Goal: Information Seeking & Learning: Learn about a topic

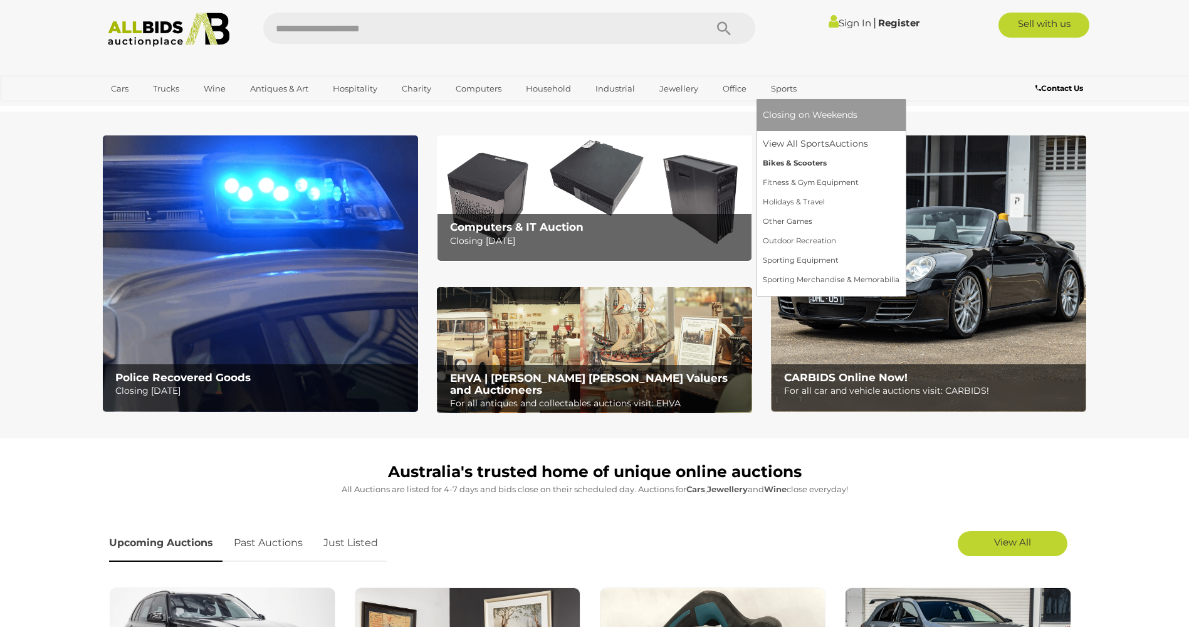
click at [790, 162] on link "Bikes & Scooters" at bounding box center [831, 163] width 137 height 19
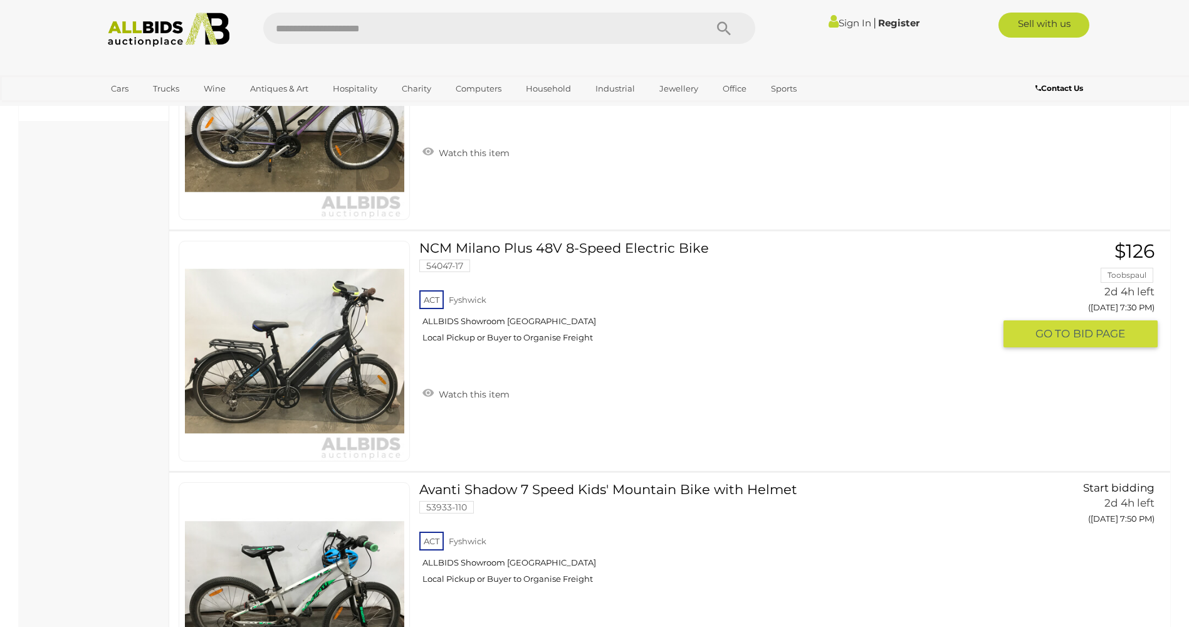
scroll to position [815, 0]
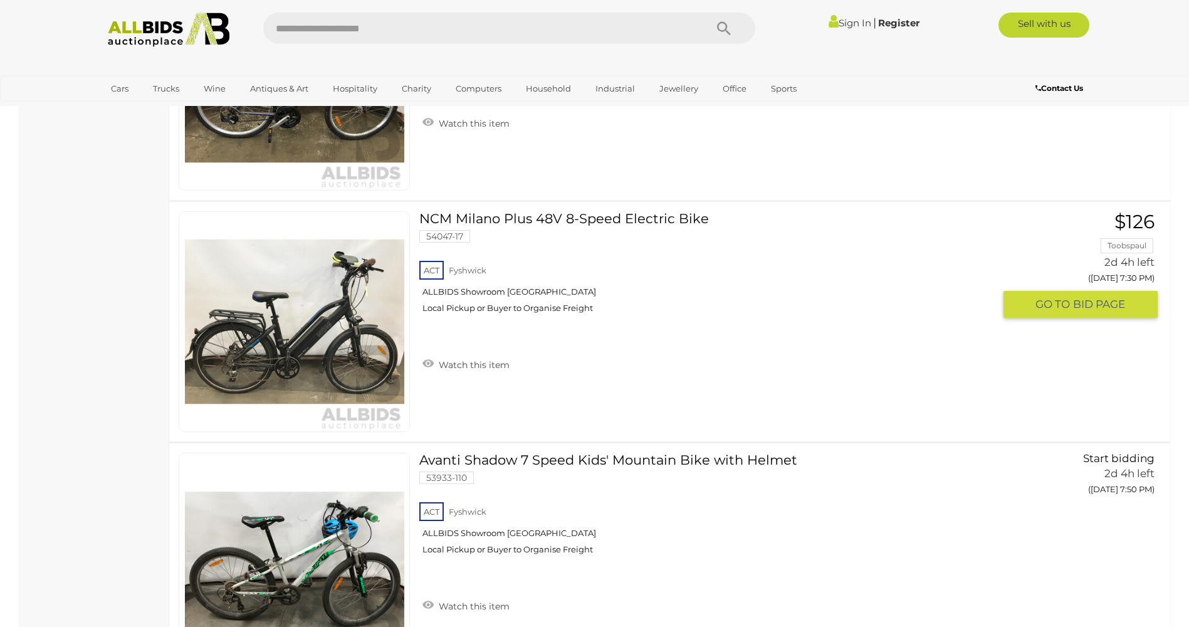
click at [620, 219] on link "NCM Milano Plus 48V 8-Speed Electric Bike 54047-17 ACT Fyshwick ALLBIDS Showroo…" at bounding box center [711, 267] width 565 height 112
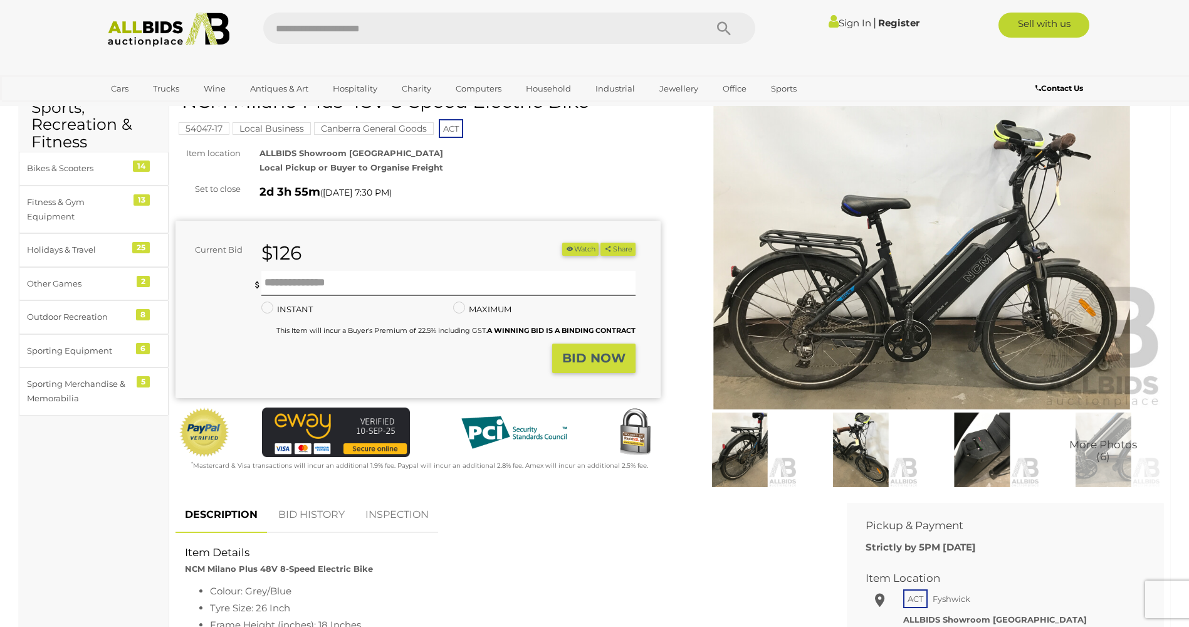
scroll to position [63, 0]
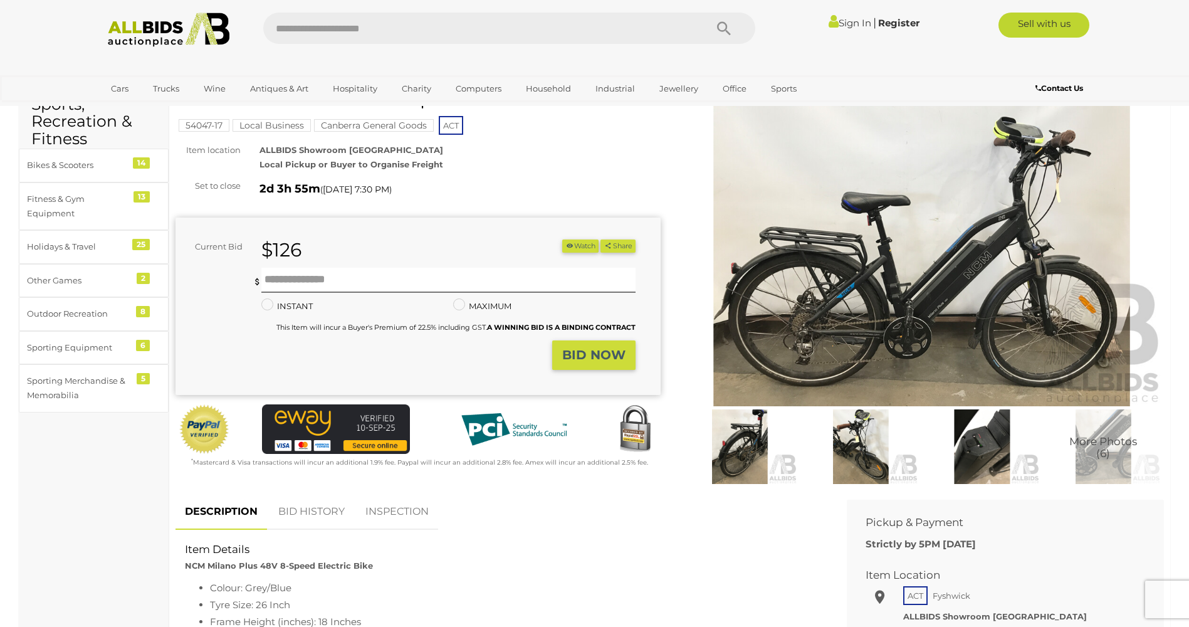
click at [990, 459] on img at bounding box center [981, 446] width 115 height 74
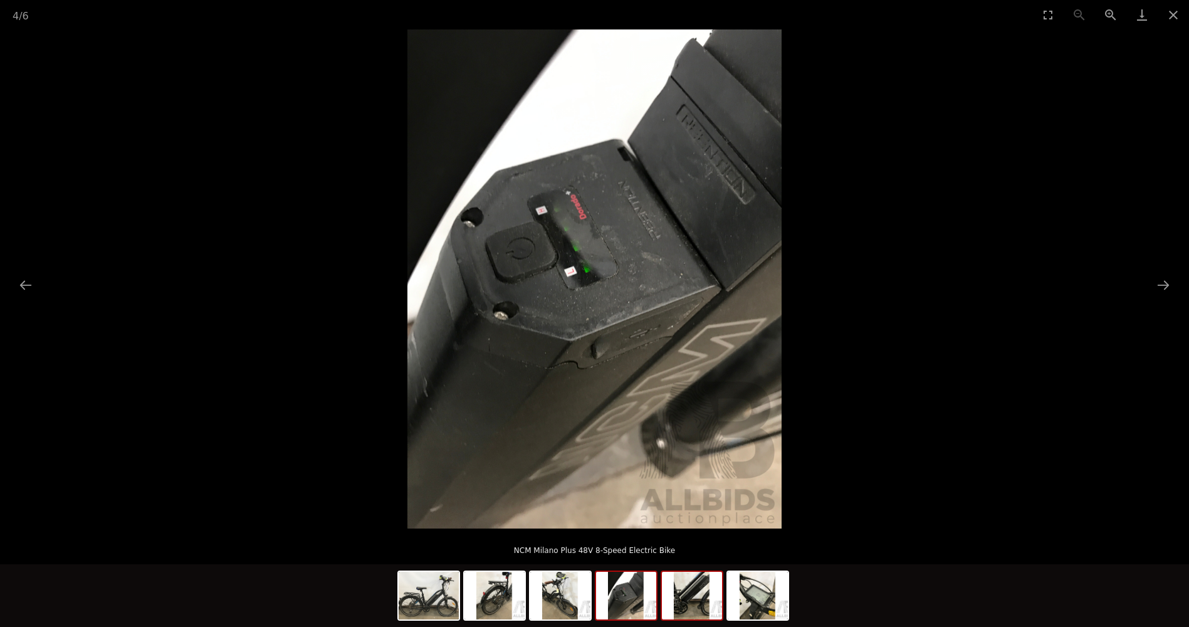
click at [697, 604] on img at bounding box center [692, 596] width 60 height 48
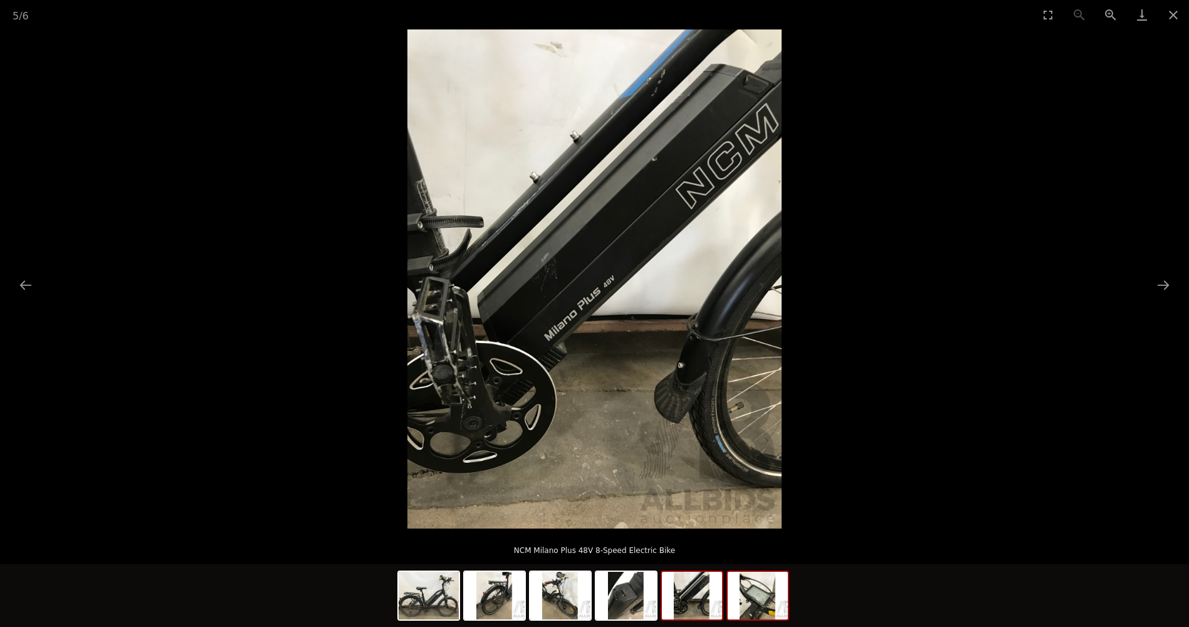
click at [765, 593] on img at bounding box center [758, 596] width 60 height 48
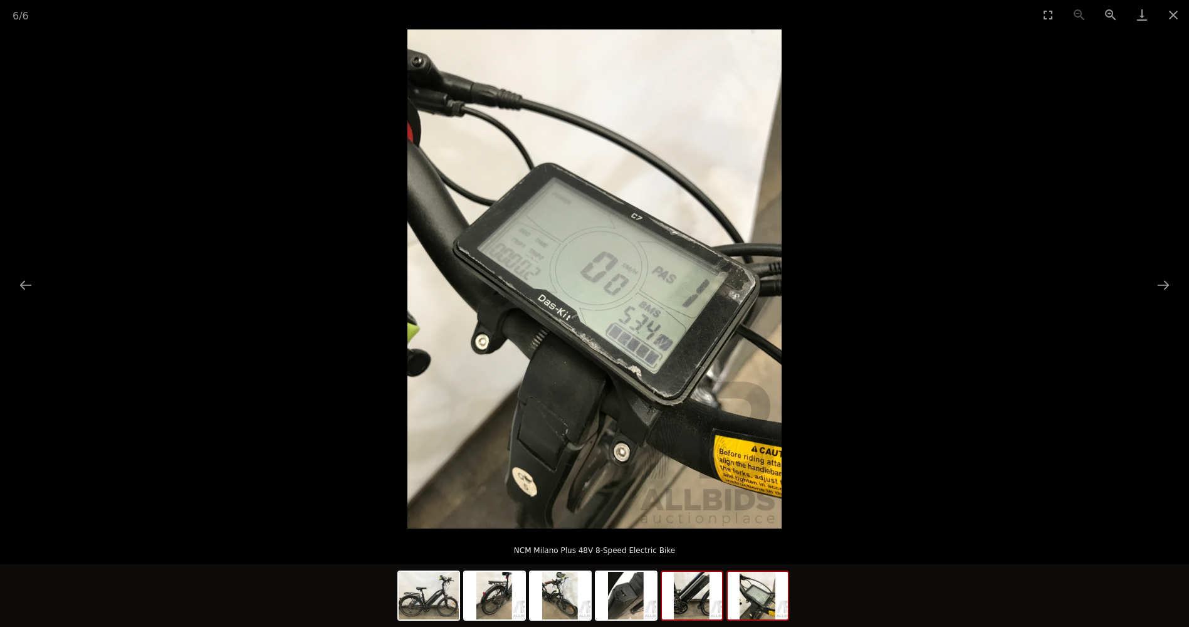
click at [685, 600] on img at bounding box center [692, 596] width 60 height 48
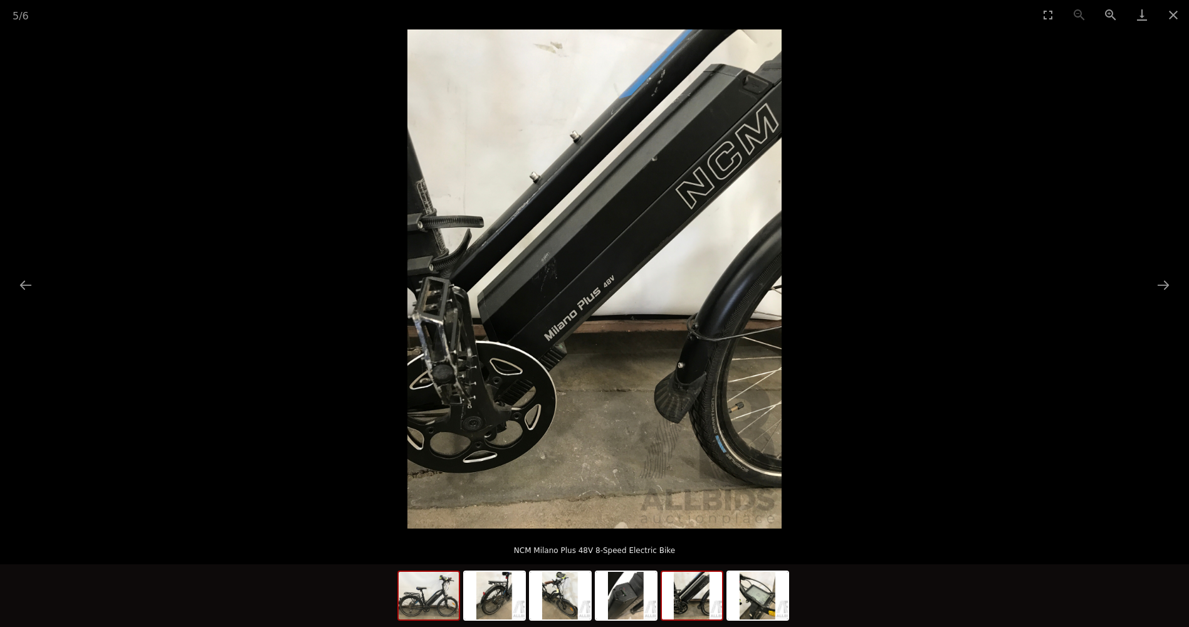
click at [448, 608] on img at bounding box center [429, 596] width 60 height 48
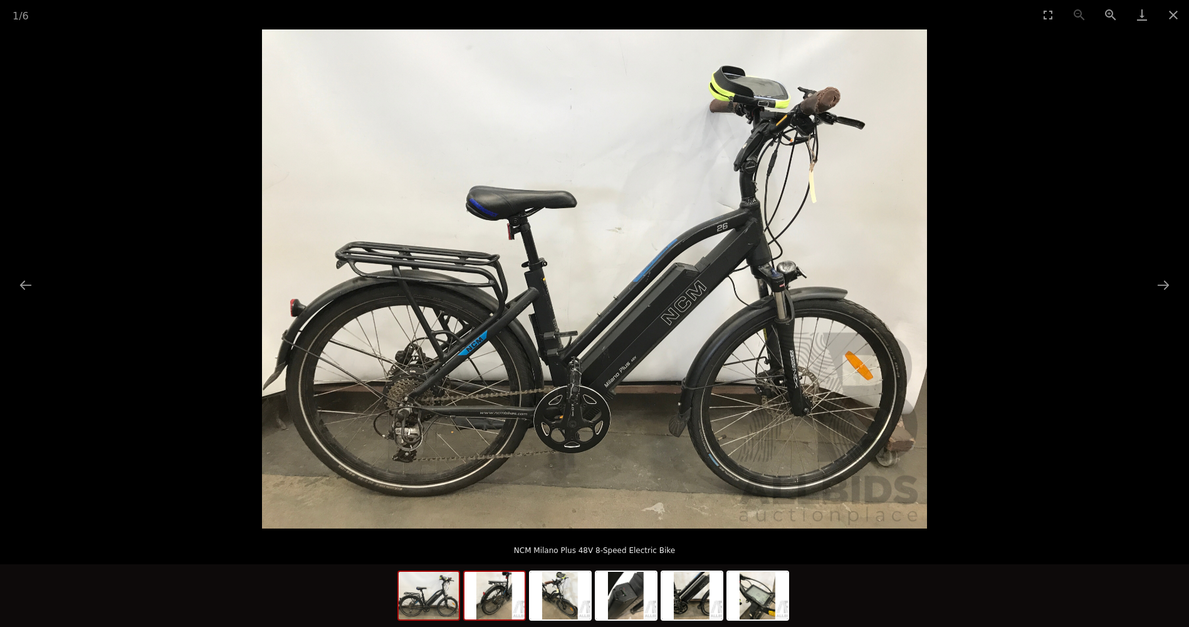
click at [503, 610] on img at bounding box center [494, 596] width 60 height 48
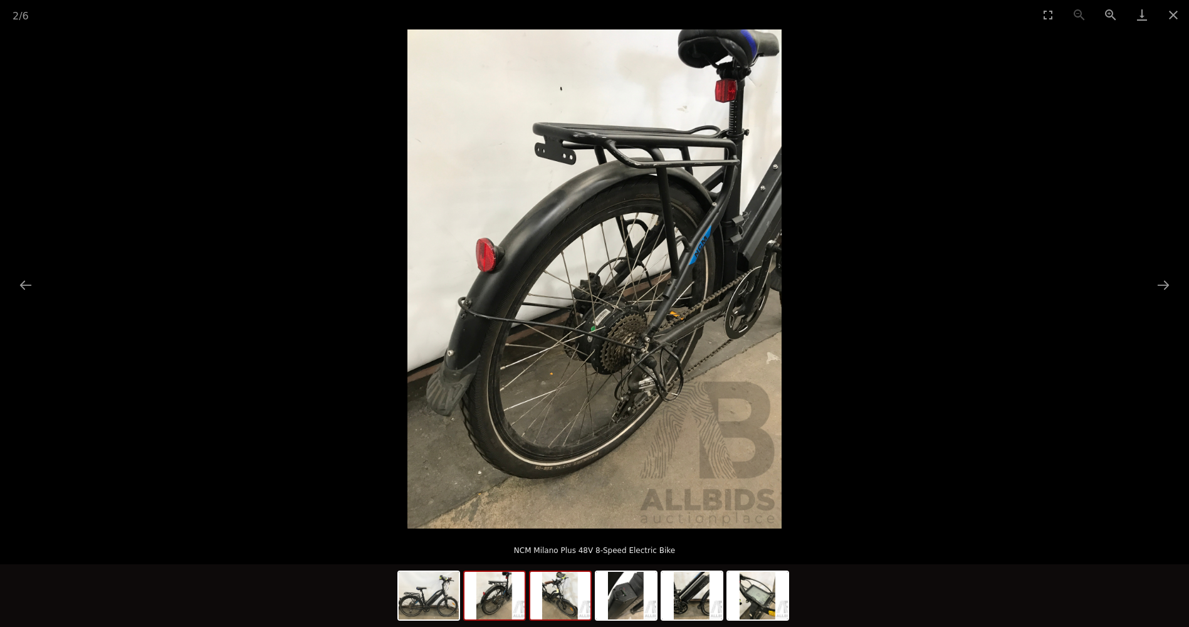
click at [565, 599] on img at bounding box center [560, 596] width 60 height 48
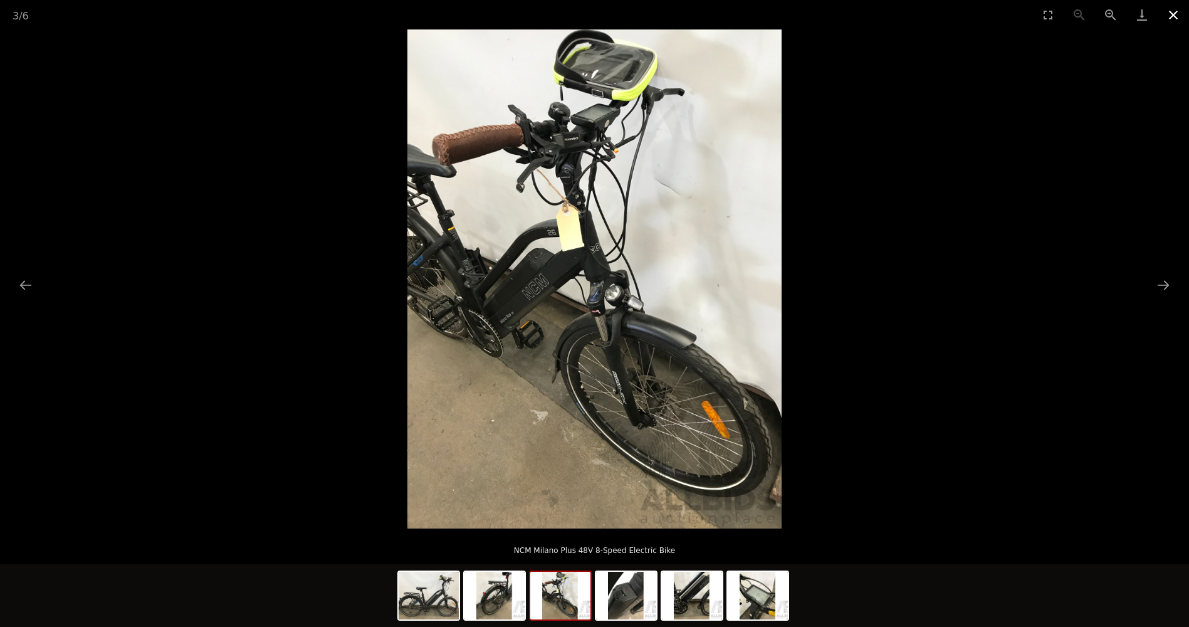
click at [1173, 9] on button "Close gallery" at bounding box center [1172, 14] width 31 height 29
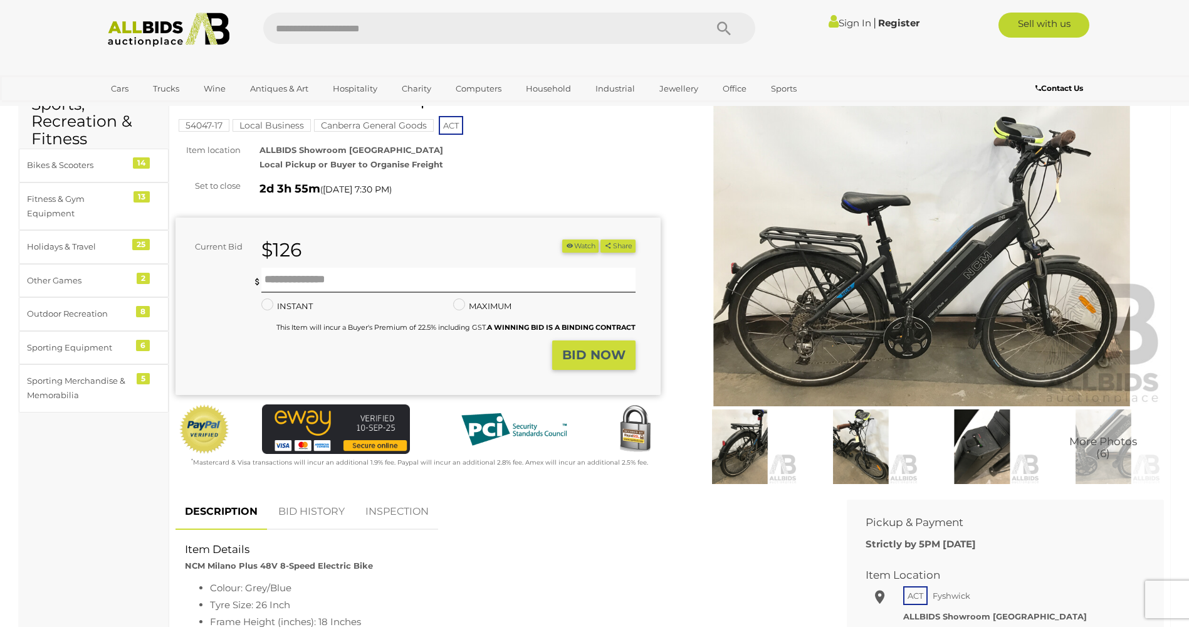
scroll to position [251, 0]
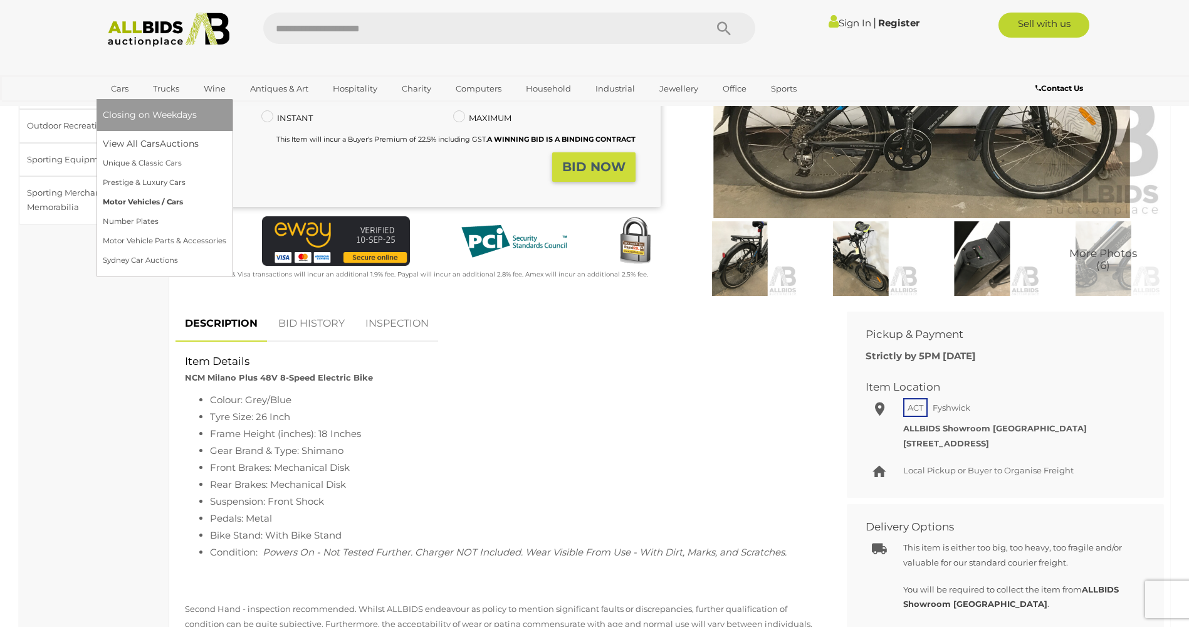
click at [128, 201] on link "Motor Vehicles / Cars" at bounding box center [164, 201] width 123 height 19
